Goal: Task Accomplishment & Management: Use online tool/utility

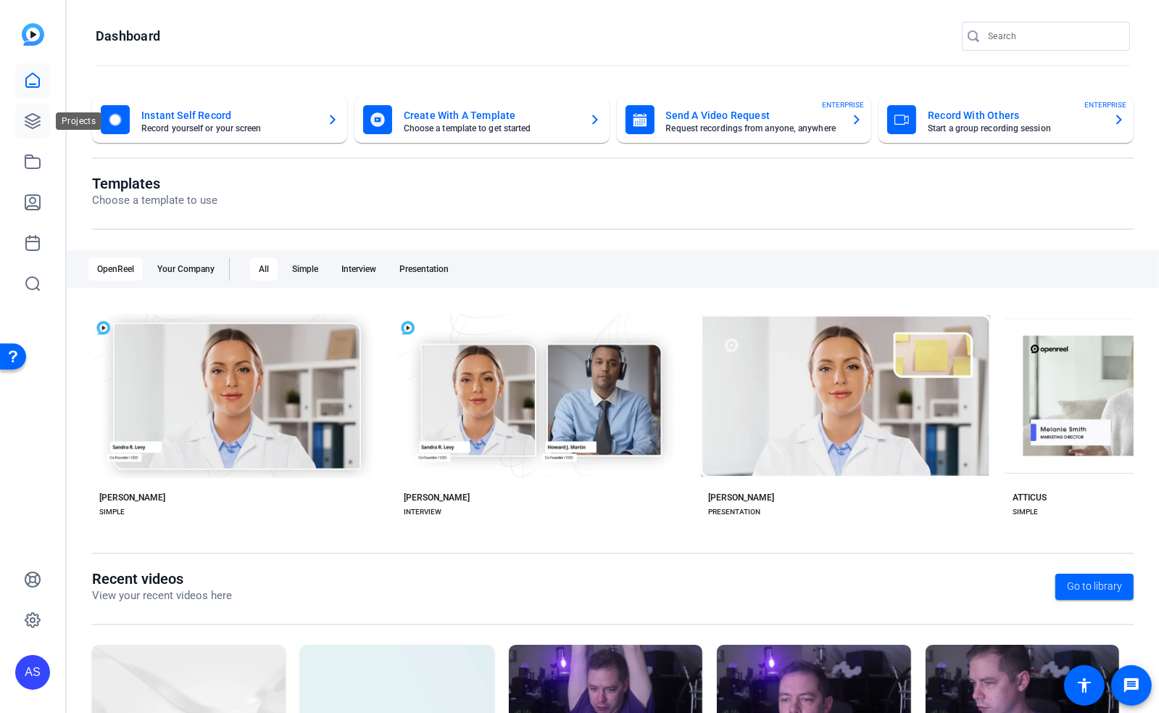
click at [33, 120] on icon at bounding box center [32, 121] width 15 height 15
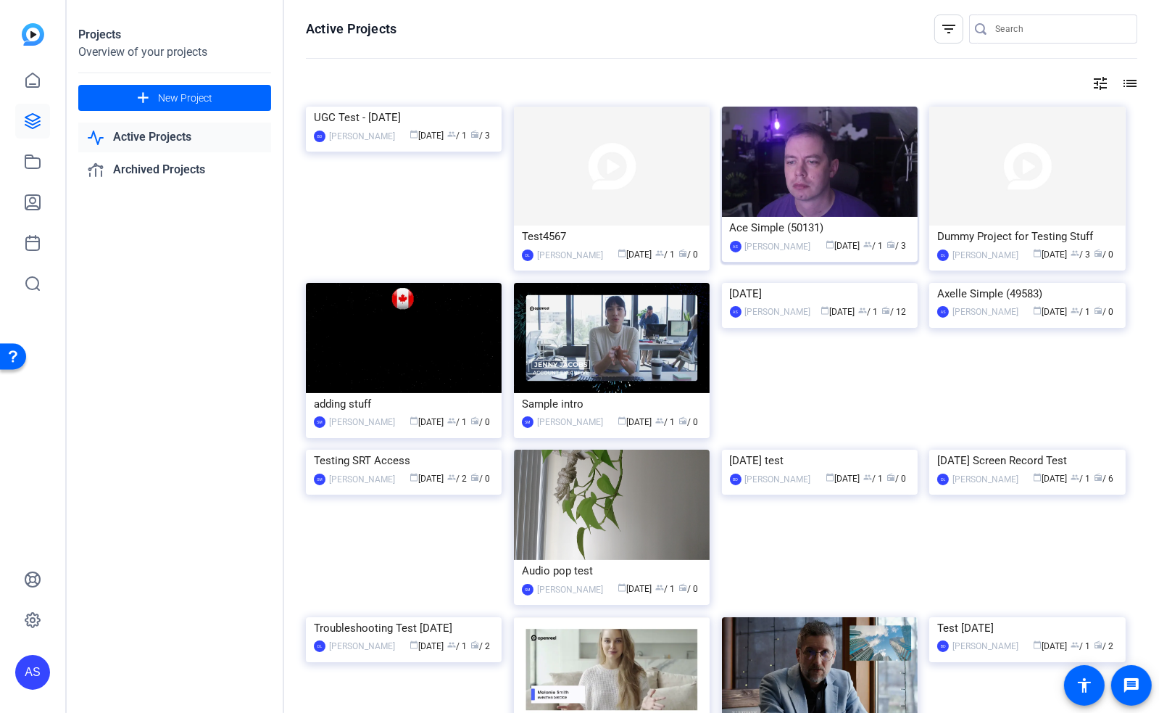
click at [783, 208] on img at bounding box center [820, 162] width 196 height 110
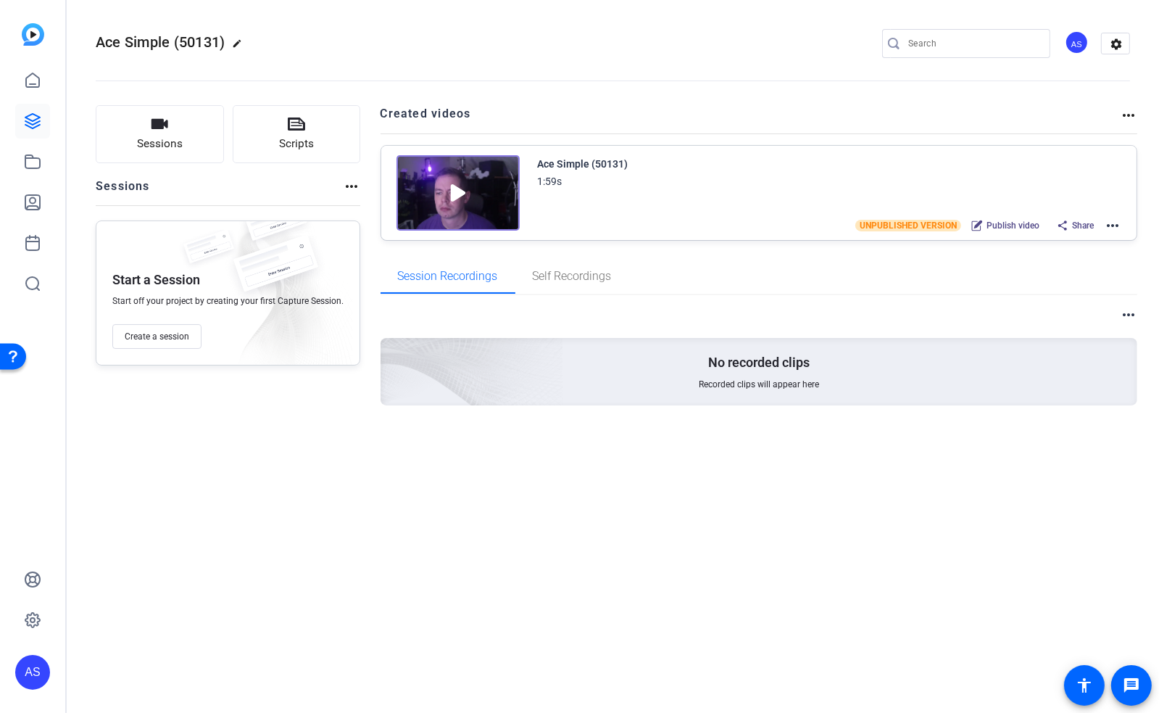
click at [1109, 223] on mat-icon "more_horiz" at bounding box center [1112, 225] width 17 height 17
click at [1038, 244] on span "Edit in Creator" at bounding box center [1060, 241] width 101 height 17
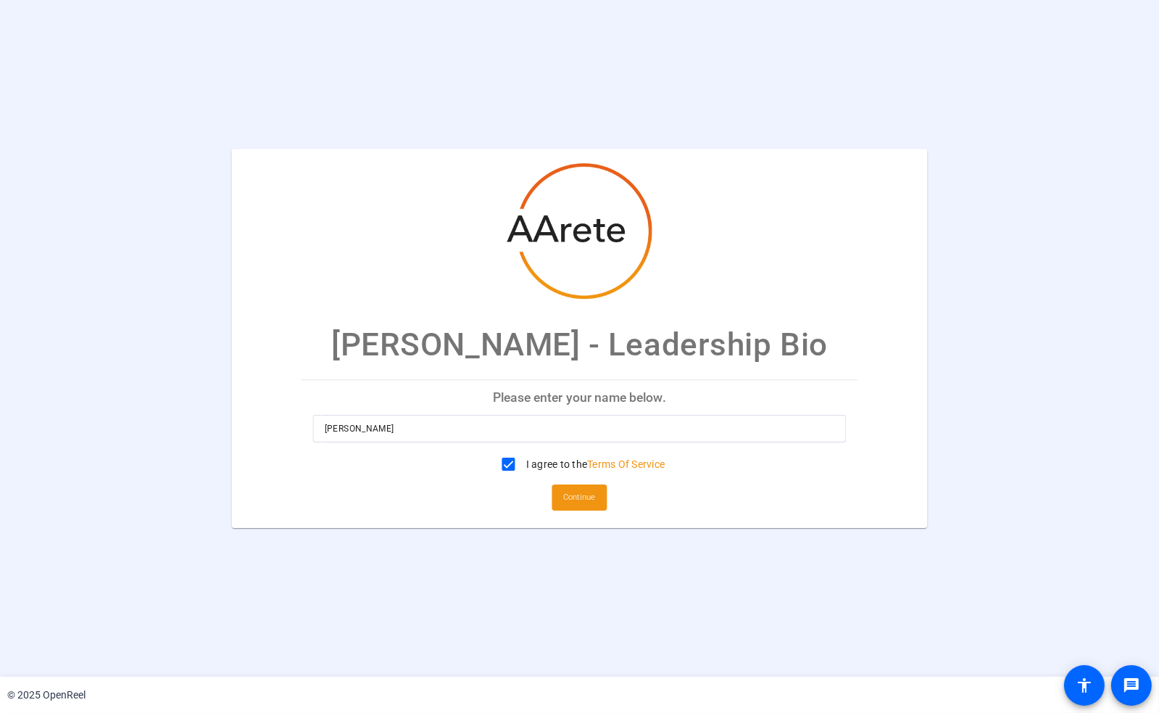
click at [561, 429] on input "[PERSON_NAME]" at bounding box center [580, 428] width 510 height 17
type input "A"
type input "OpenReel"
click at [579, 498] on span "Continue" at bounding box center [580, 498] width 32 height 22
